Goal: Navigation & Orientation: Find specific page/section

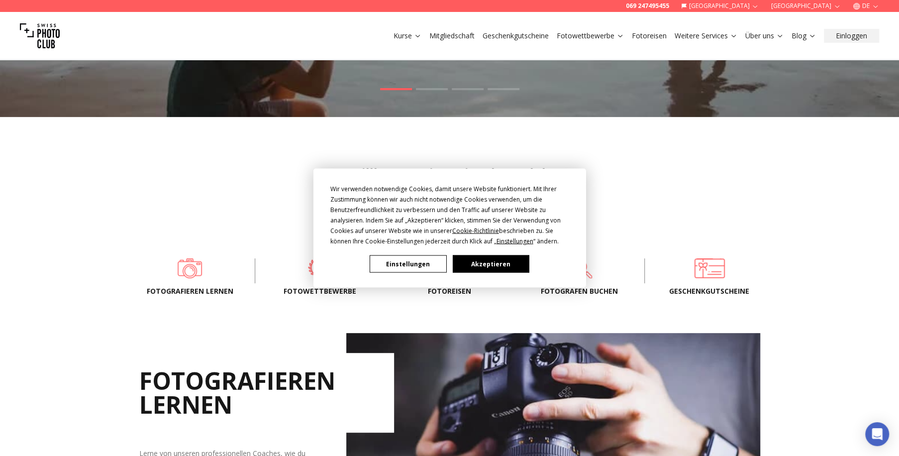
scroll to position [331, 0]
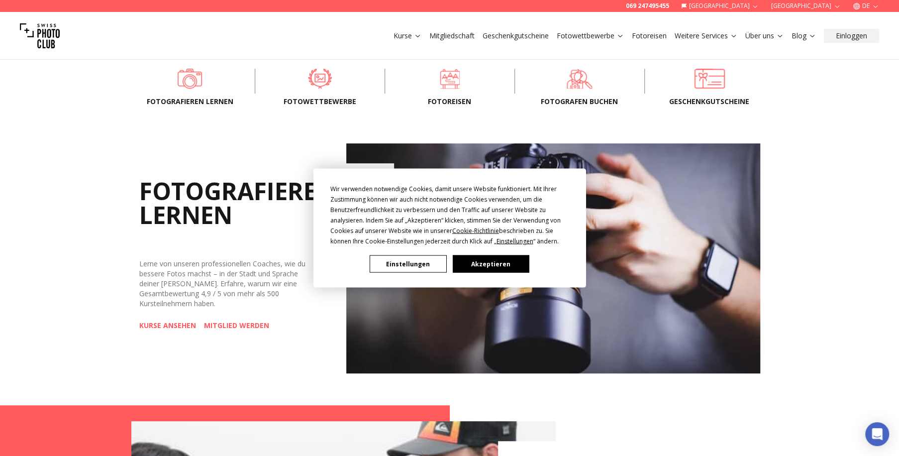
click at [474, 262] on button "Akzeptieren" at bounding box center [490, 263] width 77 height 17
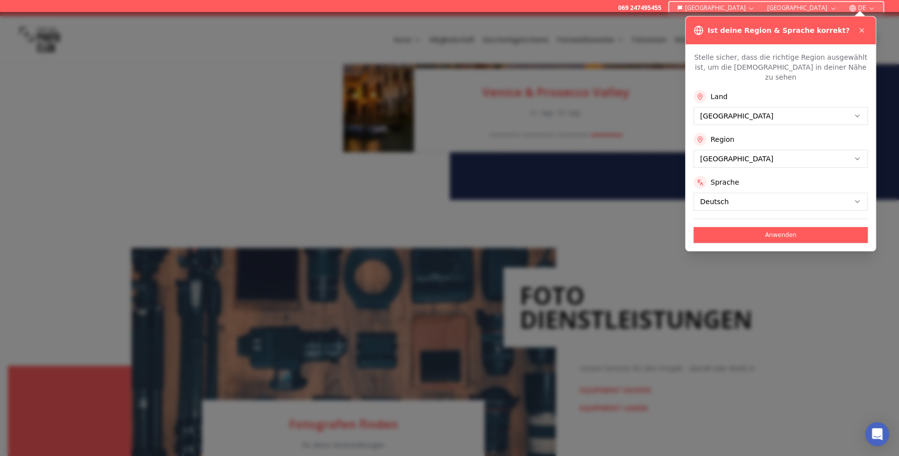
scroll to position [1184, 0]
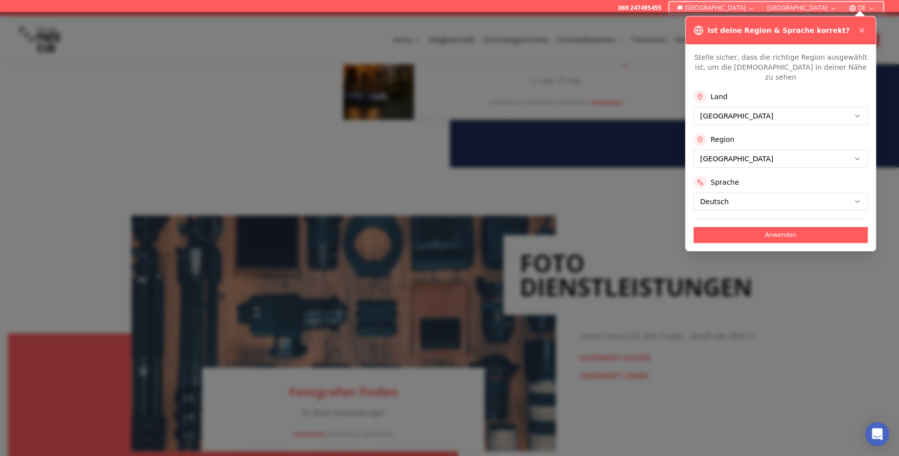
click at [860, 30] on icon at bounding box center [862, 30] width 8 height 8
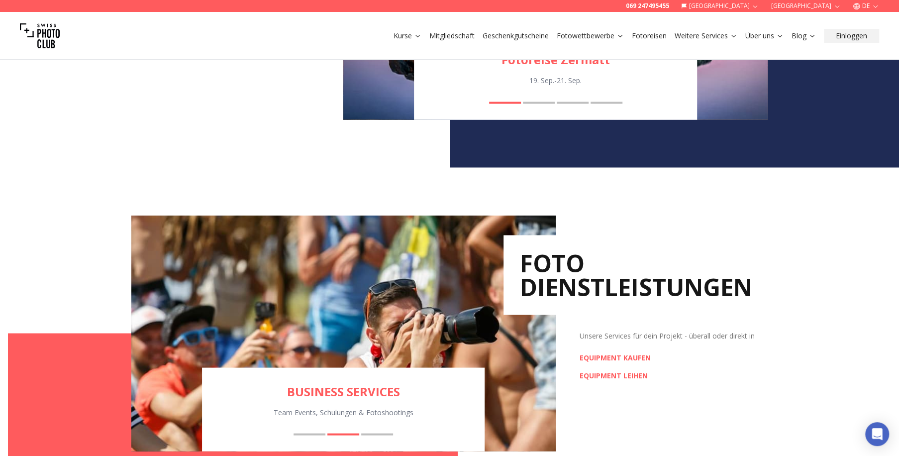
click at [854, 6] on icon "button" at bounding box center [856, 6] width 6 height 0
click at [797, 275] on div "Ratgeber Fotoausrüstung zur Orientierungshilfe Fotografen finden BUSINESS SERVI…" at bounding box center [449, 332] width 899 height 331
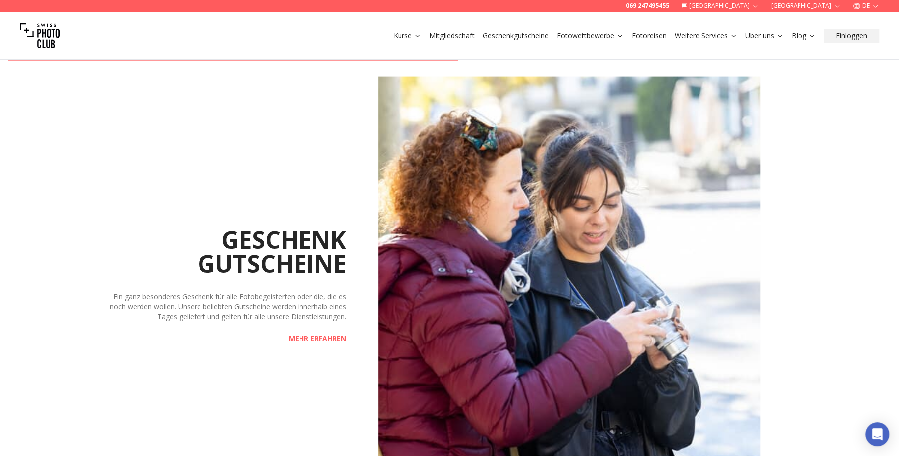
scroll to position [1658, 0]
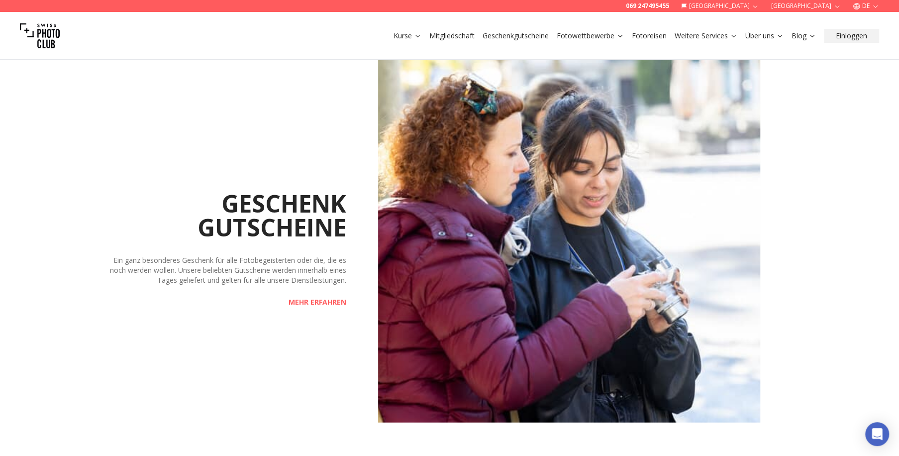
drag, startPoint x: 897, startPoint y: 316, endPoint x: 902, endPoint y: 350, distance: 34.2
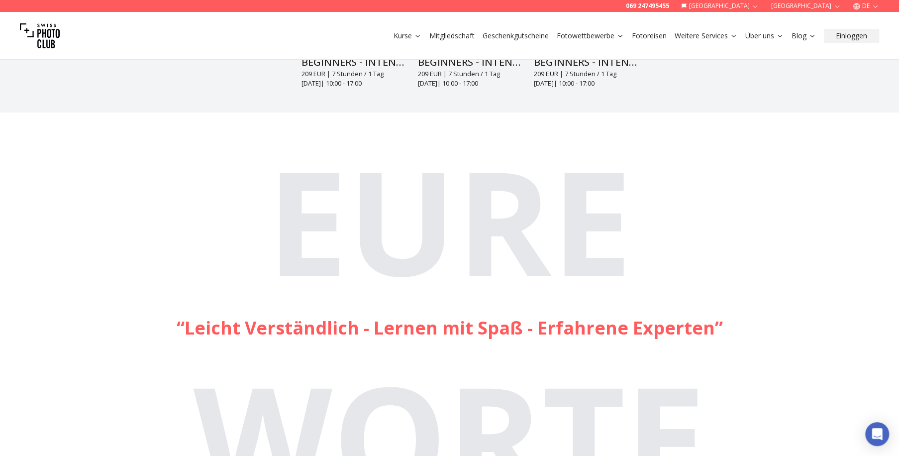
scroll to position [2642, 0]
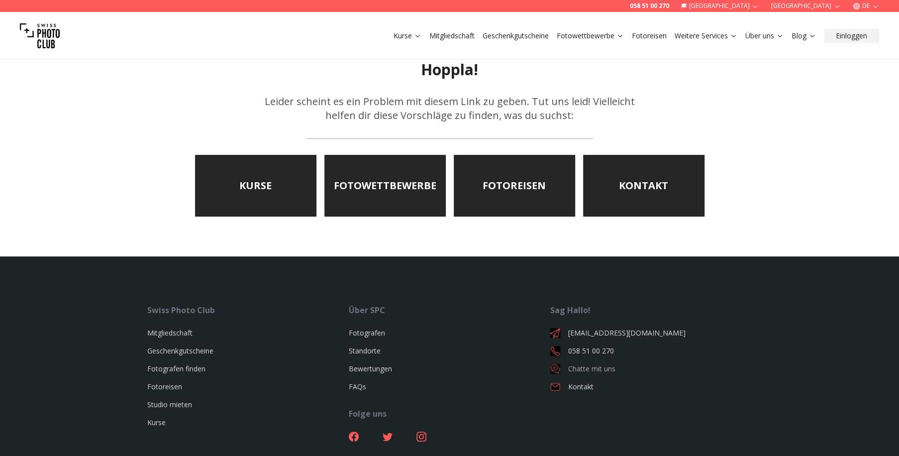
scroll to position [237, 0]
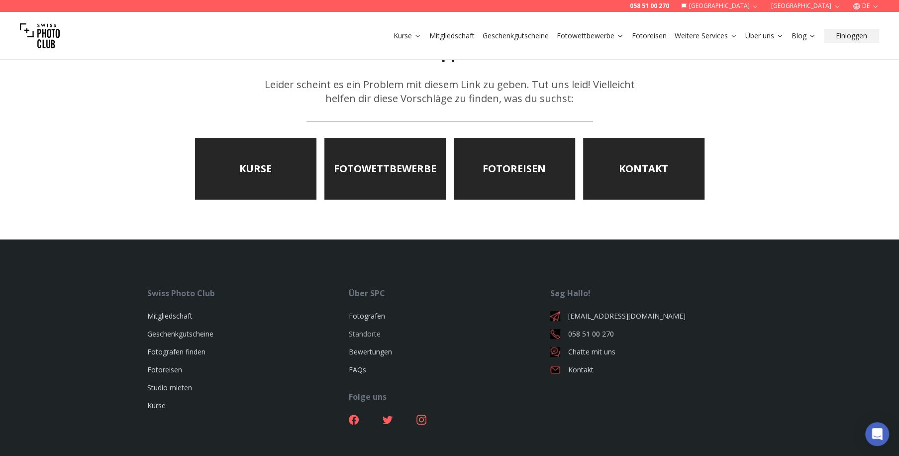
click at [367, 332] on link "Standorte" at bounding box center [365, 333] width 32 height 9
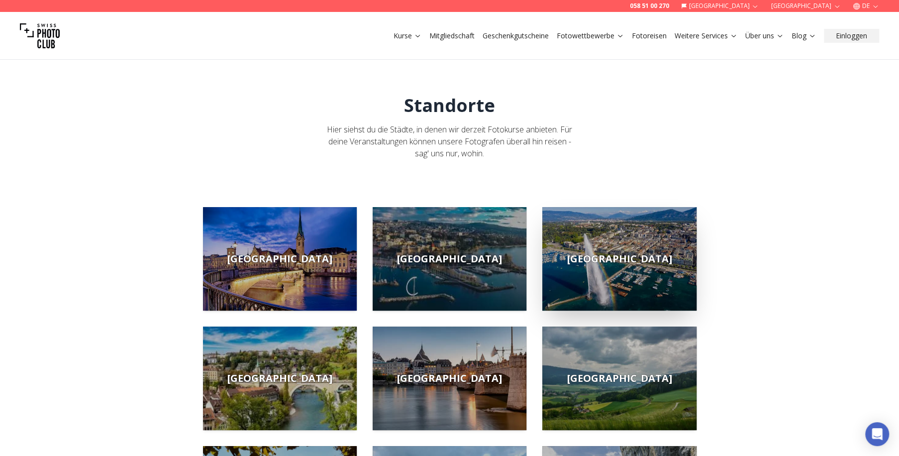
click at [650, 266] on img at bounding box center [619, 258] width 154 height 103
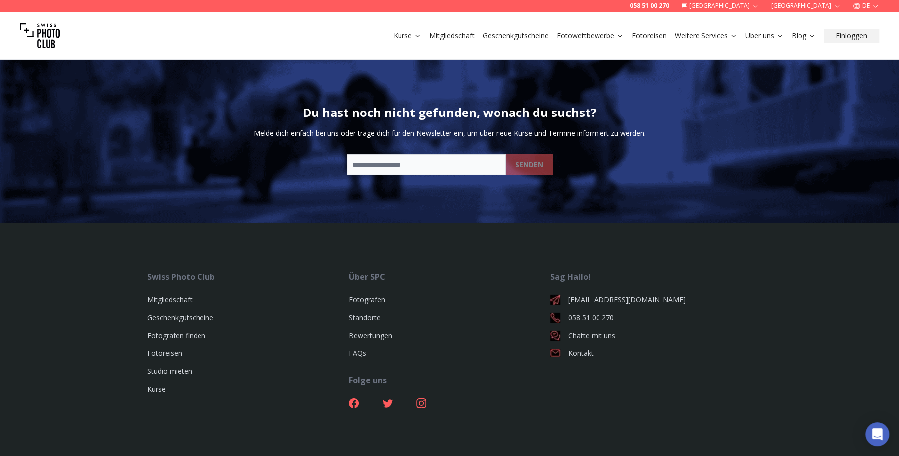
scroll to position [2150, 0]
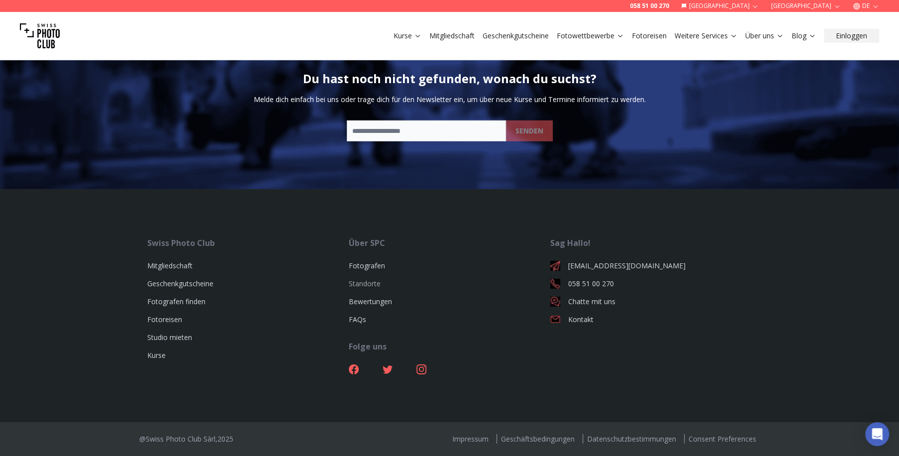
click at [372, 284] on link "Standorte" at bounding box center [365, 283] width 32 height 9
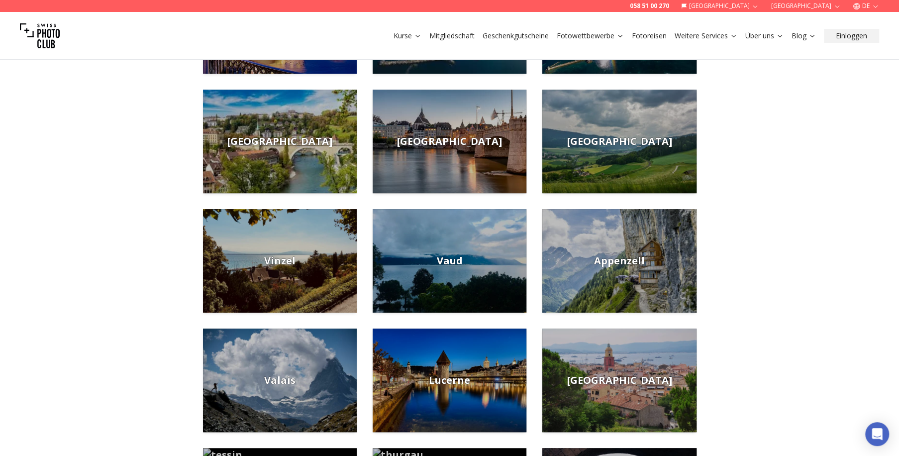
scroll to position [95, 0]
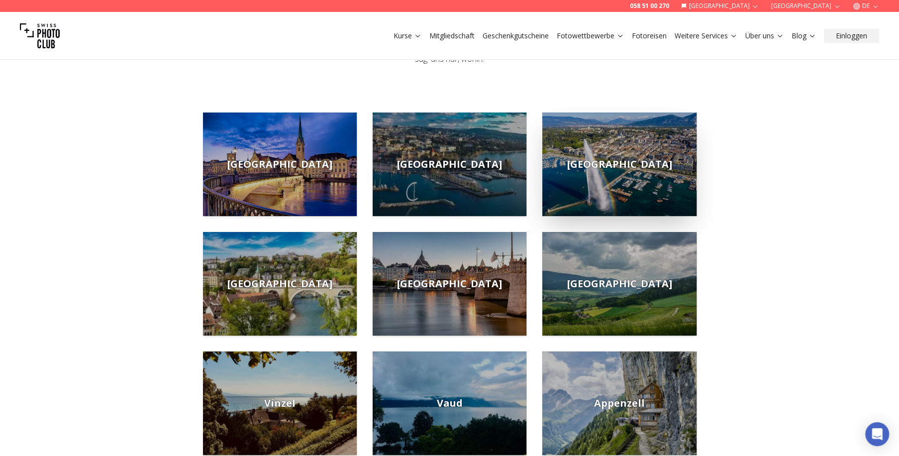
click at [584, 197] on img at bounding box center [619, 163] width 154 height 103
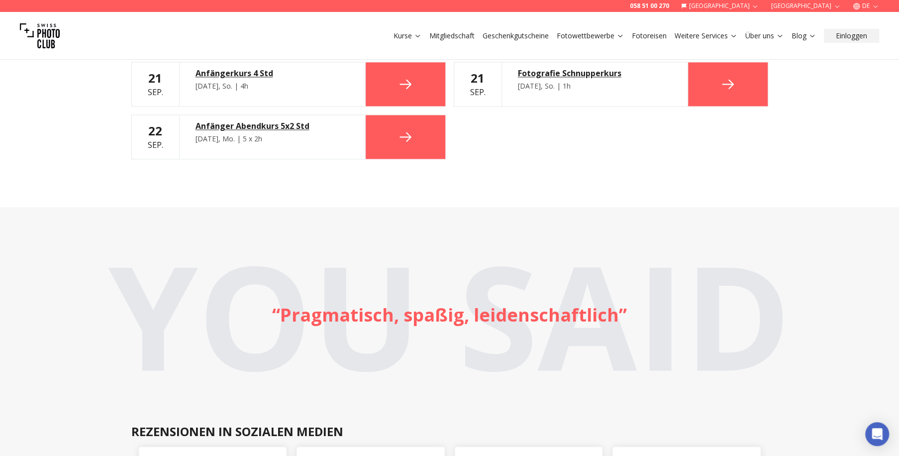
scroll to position [995, 0]
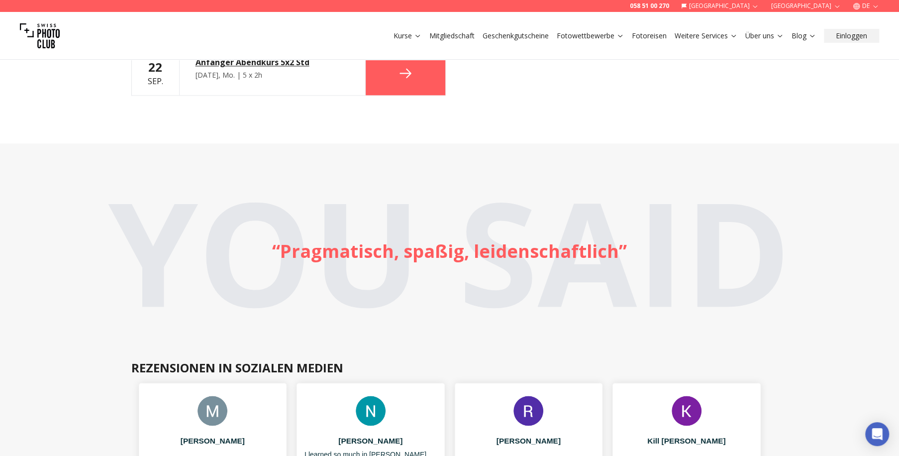
click at [759, 9] on icon "button" at bounding box center [754, 5] width 7 height 7
click at [776, 20] on link "[GEOGRAPHIC_DATA]" at bounding box center [795, 22] width 75 height 12
